Goal: Check status: Check status

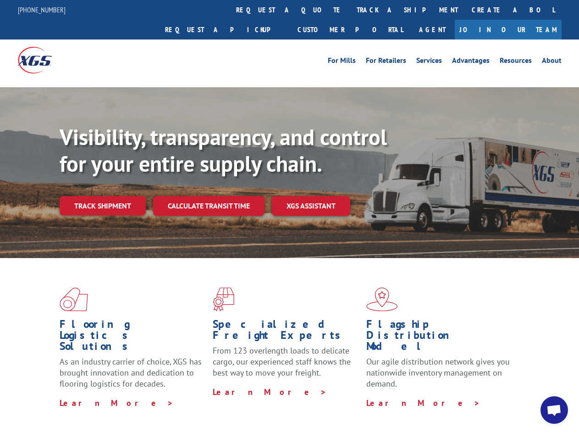
click at [289, 216] on div "Visibility, transparency, and control for your entire supply chain. Track shipm…" at bounding box center [320, 188] width 520 height 128
click at [350, 10] on link "track a shipment" at bounding box center [407, 10] width 115 height 20
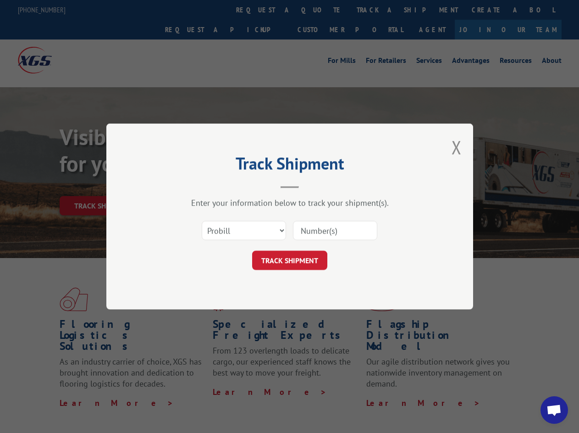
click at [320, 10] on div "Track Shipment Enter your information below to track your shipment(s). Select c…" at bounding box center [289, 216] width 579 height 433
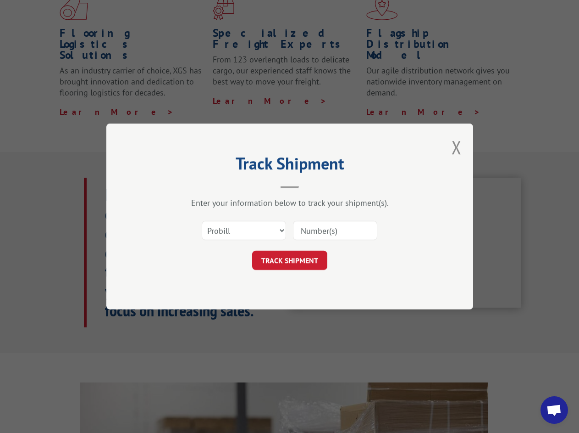
click at [378, 10] on div "Track Shipment Enter your information below to track your shipment(s). Select c…" at bounding box center [289, 216] width 579 height 433
click at [102, 185] on div "Track Shipment Enter your information below to track your shipment(s). Select c…" at bounding box center [289, 216] width 579 height 433
click at [208, 185] on header "Track Shipment" at bounding box center [289, 172] width 275 height 31
click at [311, 185] on header "Track Shipment" at bounding box center [289, 172] width 275 height 31
click at [555, 410] on span "Open chat" at bounding box center [554, 410] width 15 height 13
